Goal: Information Seeking & Learning: Learn about a topic

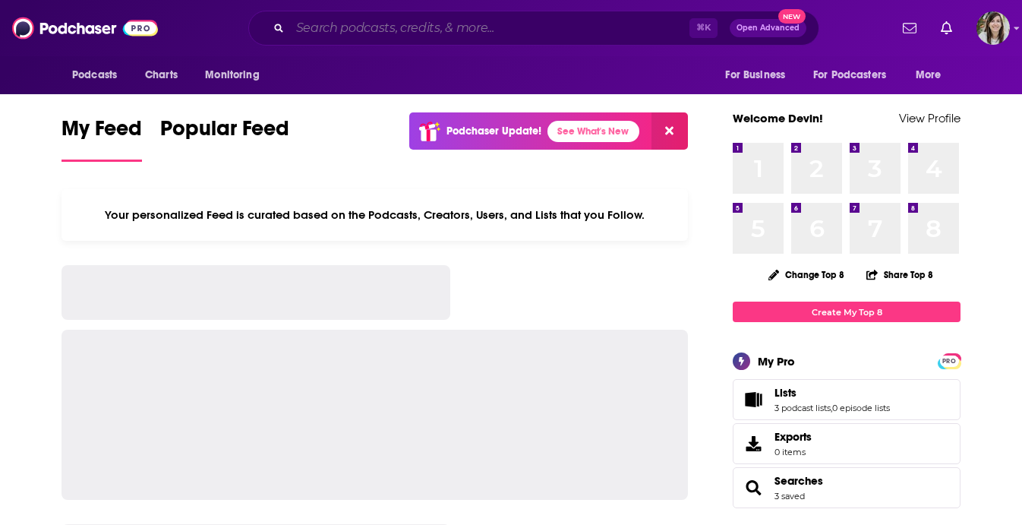
click at [365, 35] on input "Search podcasts, credits, & more..." at bounding box center [489, 28] width 399 height 24
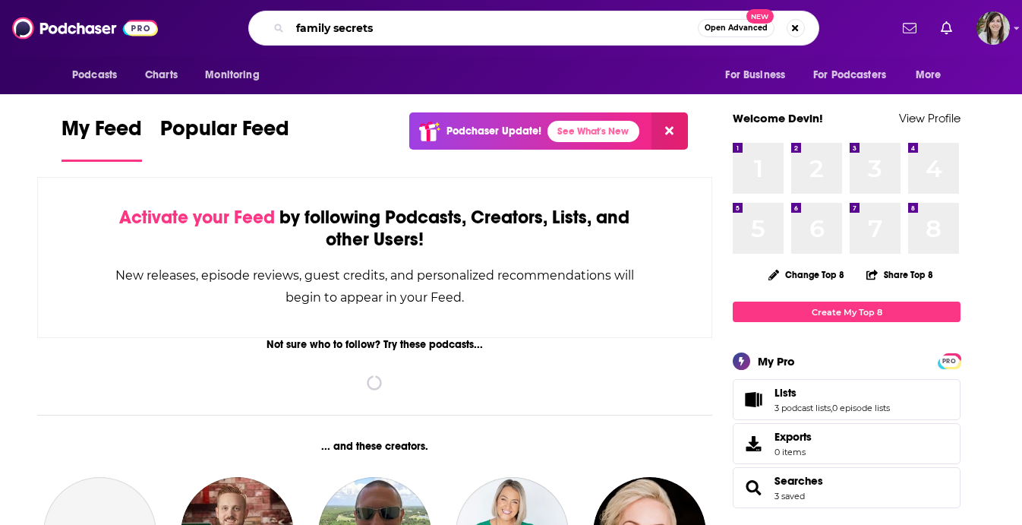
type input "family secrets"
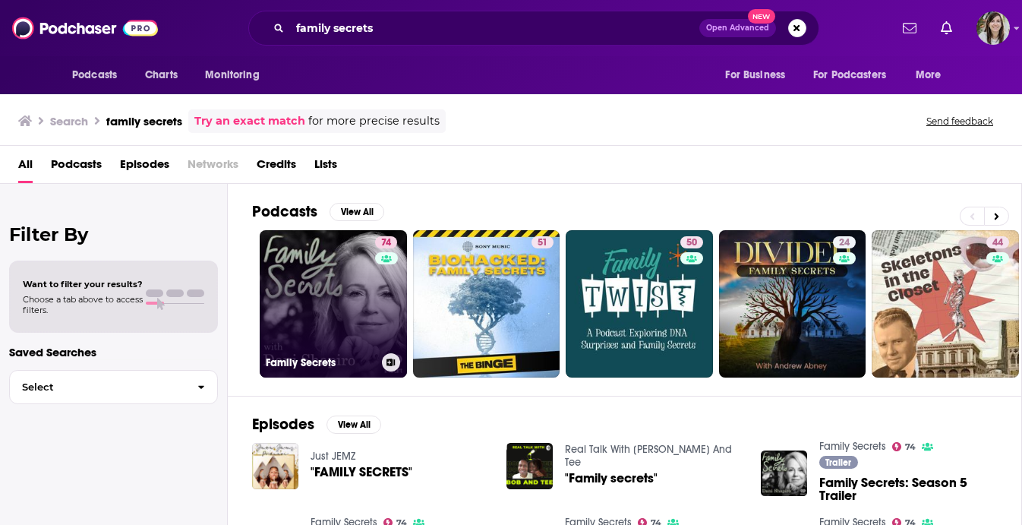
click at [347, 312] on link "74 Family Secrets" at bounding box center [333, 303] width 147 height 147
